Goal: Task Accomplishment & Management: Manage account settings

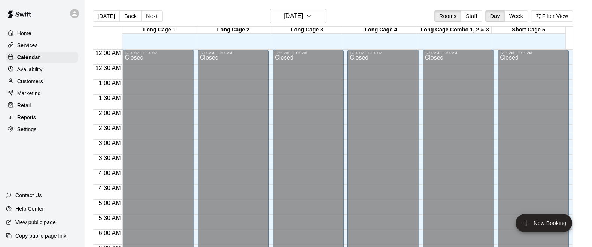
scroll to position [306, 0]
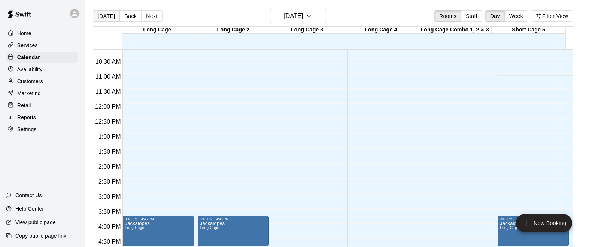
click at [113, 14] on button "[DATE]" at bounding box center [106, 15] width 27 height 11
click at [303, 17] on h6 "[DATE]" at bounding box center [293, 16] width 19 height 10
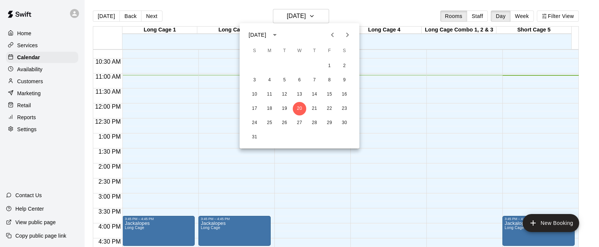
click at [347, 33] on icon "Next month" at bounding box center [347, 34] width 9 height 9
click at [287, 66] on button "2" at bounding box center [284, 65] width 13 height 13
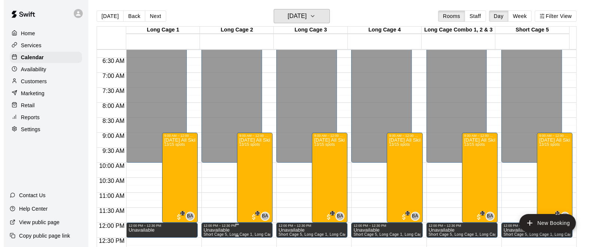
scroll to position [166, 0]
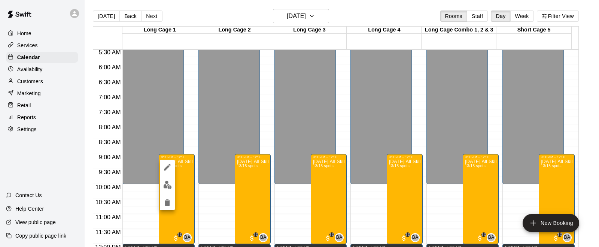
click at [165, 186] on img "edit" at bounding box center [167, 184] width 9 height 9
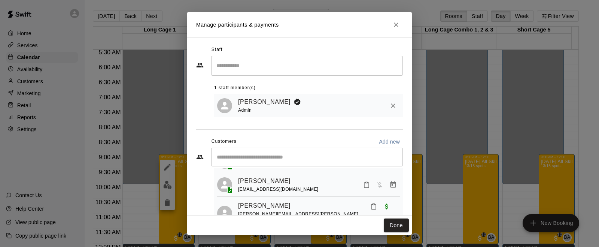
scroll to position [0, 0]
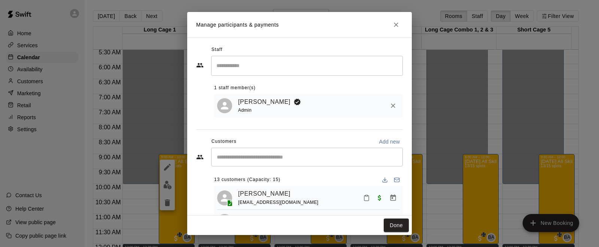
click at [298, 129] on div "Staff ​ 1 staff member(s) [PERSON_NAME] Admin Customers Add new ​ 13 customers …" at bounding box center [299, 146] width 207 height 205
click at [304, 79] on div "1 staff member(s) [PERSON_NAME] Admin" at bounding box center [308, 96] width 189 height 41
click at [301, 81] on div "1 staff member(s) [PERSON_NAME] Admin" at bounding box center [308, 96] width 189 height 41
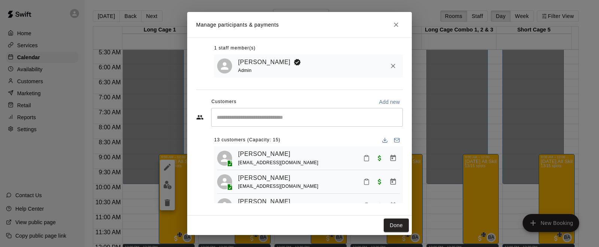
click at [307, 22] on h2 "Manage participants & payments" at bounding box center [299, 24] width 225 height 25
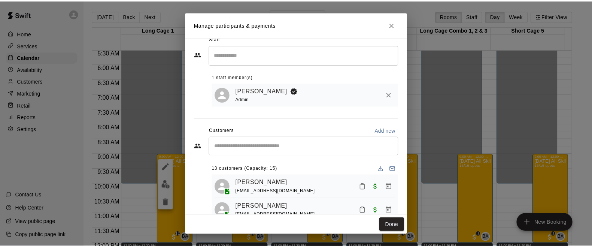
scroll to position [0, 0]
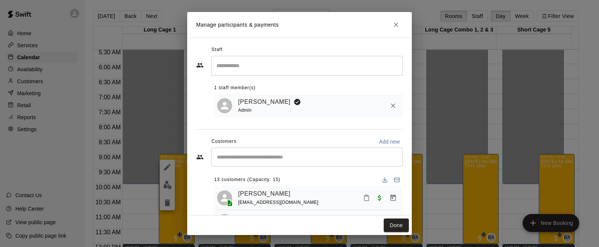
click at [318, 85] on div "1 staff member(s)" at bounding box center [308, 88] width 189 height 12
drag, startPoint x: 397, startPoint y: 222, endPoint x: 394, endPoint y: 219, distance: 4.0
click at [396, 222] on button "Done" at bounding box center [396, 225] width 25 height 14
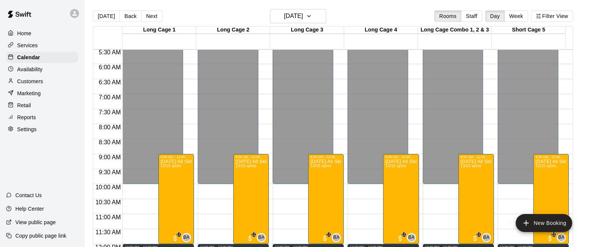
click at [39, 95] on p "Marketing" at bounding box center [29, 92] width 24 height 7
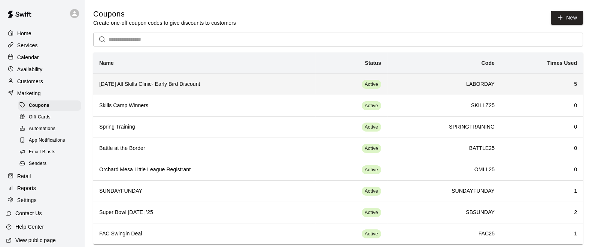
click at [309, 81] on h6 "[DATE] All Skills Clinic- Early Bird Discount" at bounding box center [204, 84] width 210 height 8
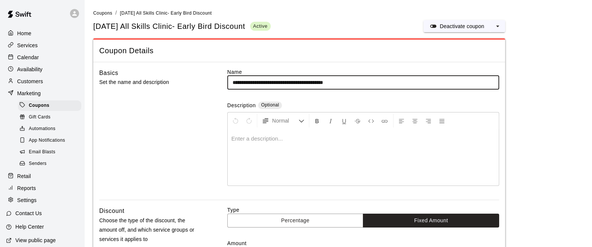
click at [40, 55] on div "Calendar" at bounding box center [42, 57] width 72 height 11
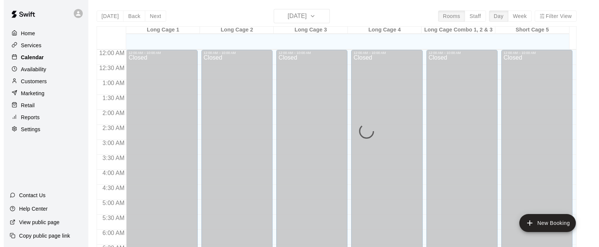
scroll to position [333, 0]
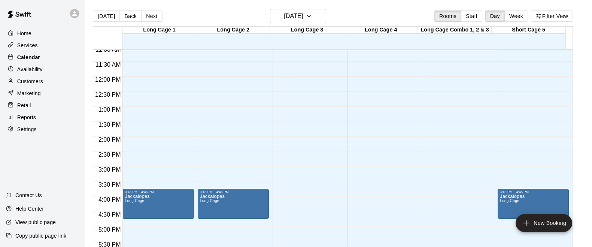
click at [45, 58] on div "Calendar" at bounding box center [42, 57] width 72 height 11
click at [300, 18] on h6 "[DATE]" at bounding box center [293, 16] width 19 height 10
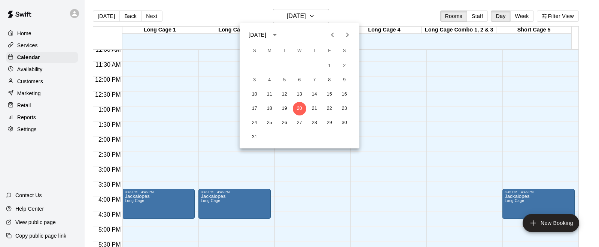
click at [345, 33] on icon "Next month" at bounding box center [347, 34] width 9 height 9
click at [283, 65] on button "2" at bounding box center [284, 65] width 13 height 13
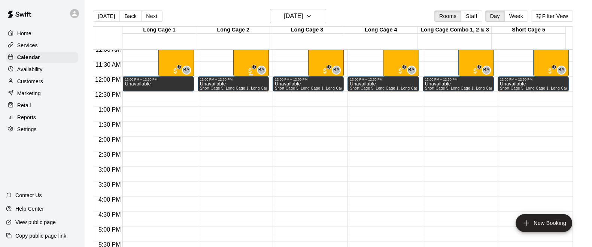
click at [247, 59] on div "[DATE] All Skills Camp 13/15 spots" at bounding box center [251, 114] width 31 height 247
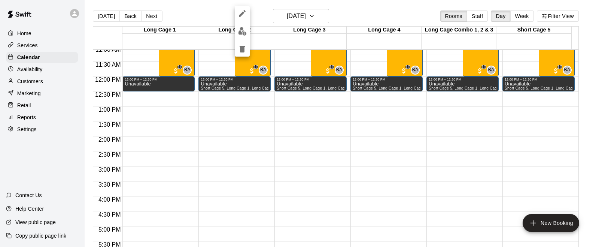
click at [241, 36] on button "edit" at bounding box center [242, 31] width 15 height 15
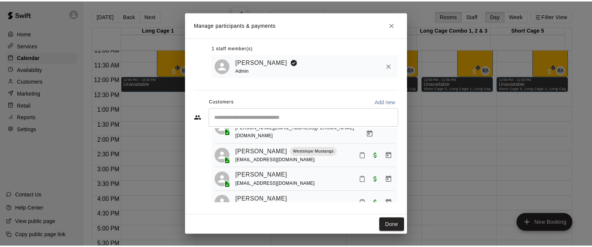
scroll to position [176, 0]
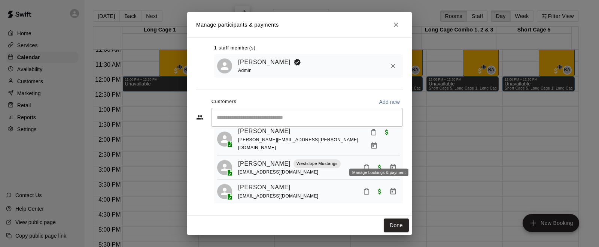
click at [389, 164] on icon "Manage bookings & payment" at bounding box center [392, 167] width 7 height 7
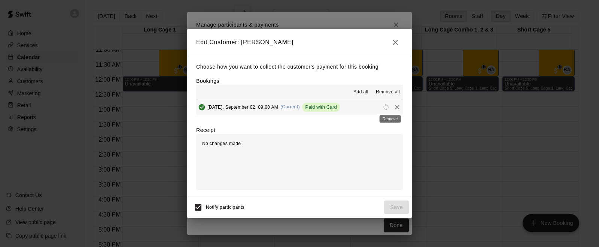
click at [394, 107] on icon "Remove" at bounding box center [397, 106] width 7 height 7
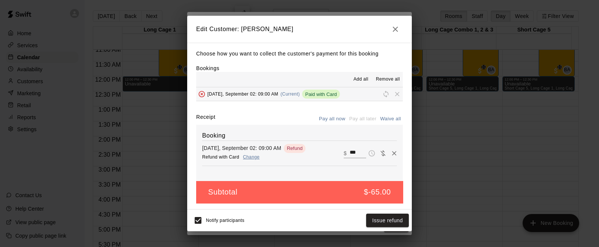
click at [397, 28] on icon "button" at bounding box center [395, 29] width 5 height 5
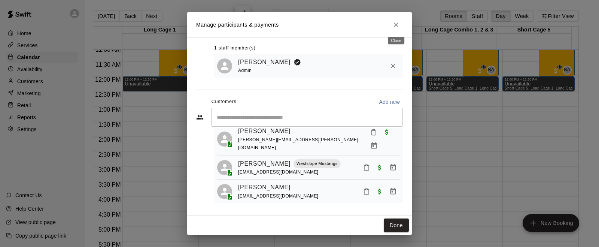
click at [397, 24] on icon "Close" at bounding box center [396, 24] width 4 height 4
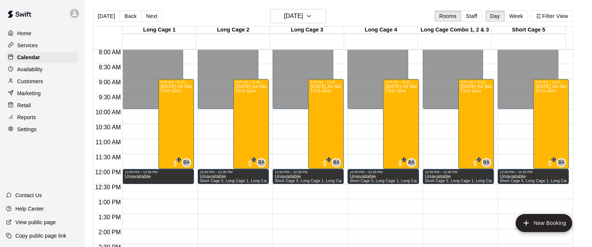
scroll to position [240, 0]
